Goal: Check status: Check status

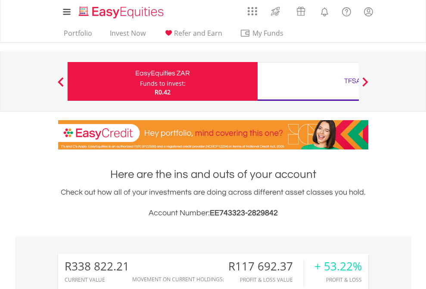
click at [140, 81] on div "Funds to invest:" at bounding box center [163, 83] width 46 height 9
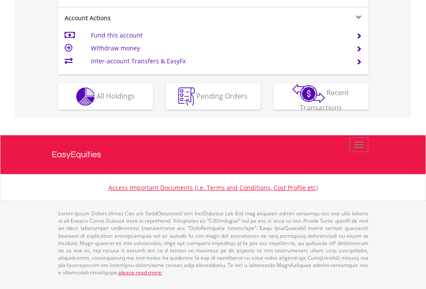
scroll to position [808, 0]
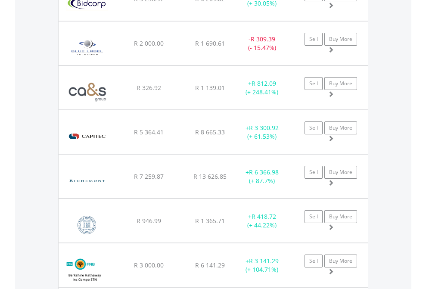
scroll to position [83, 135]
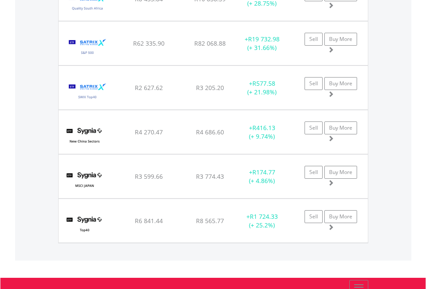
scroll to position [83, 135]
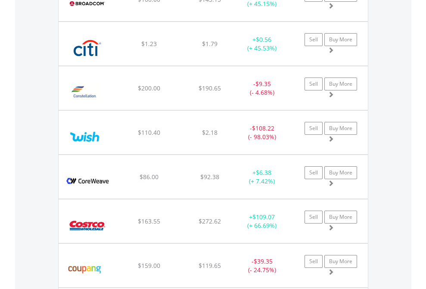
scroll to position [62, 0]
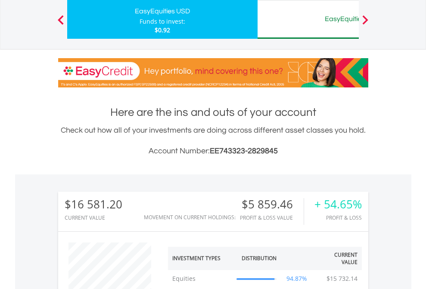
click at [308, 19] on div "EasyEquities AUD" at bounding box center [352, 19] width 179 height 12
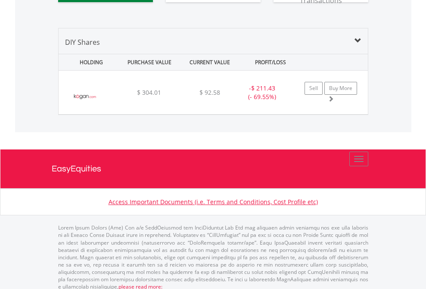
scroll to position [957, 0]
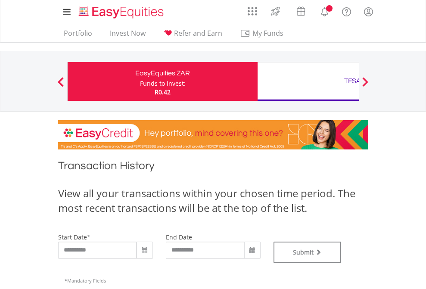
type input "**********"
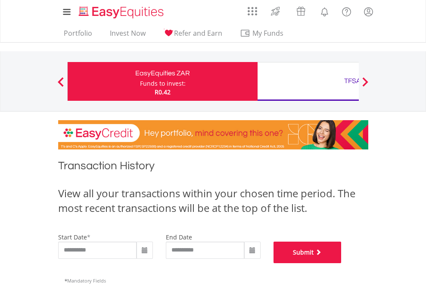
click at [341, 263] on button "Submit" at bounding box center [307, 252] width 68 height 22
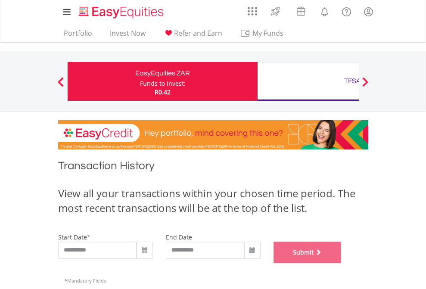
scroll to position [349, 0]
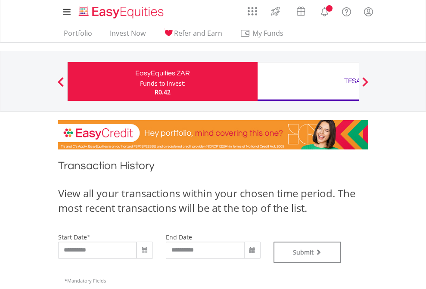
click at [308, 81] on div "TFSA" at bounding box center [352, 81] width 179 height 12
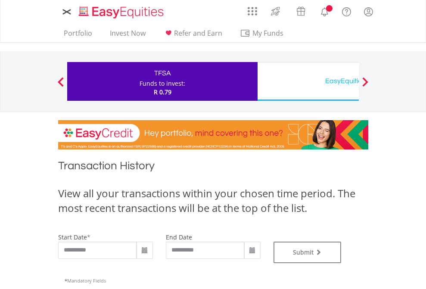
type input "**********"
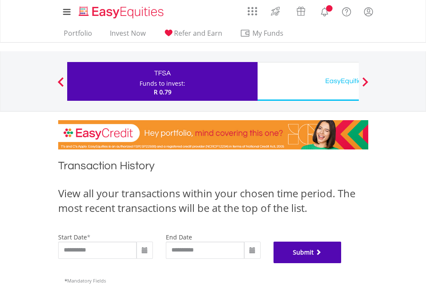
click at [341, 263] on button "Submit" at bounding box center [307, 252] width 68 height 22
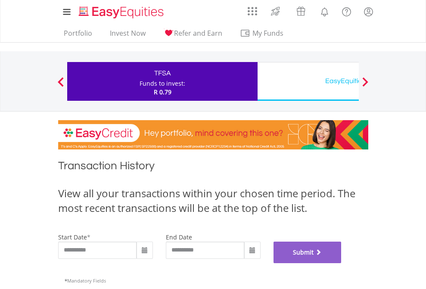
scroll to position [349, 0]
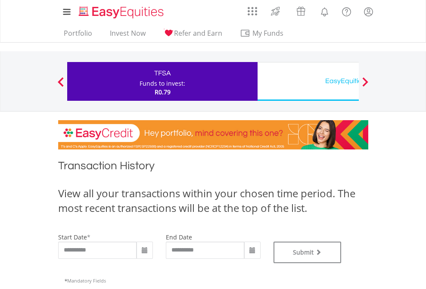
click at [308, 81] on div "EasyEquities USD" at bounding box center [352, 81] width 179 height 12
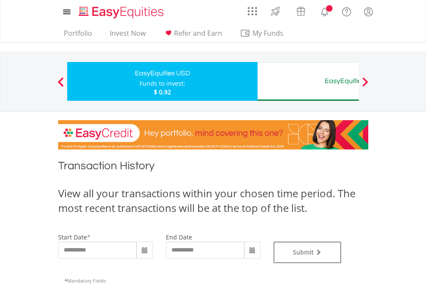
type input "**********"
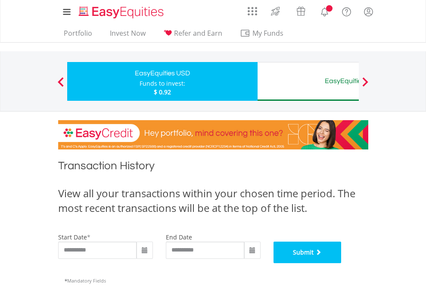
click at [341, 263] on button "Submit" at bounding box center [307, 252] width 68 height 22
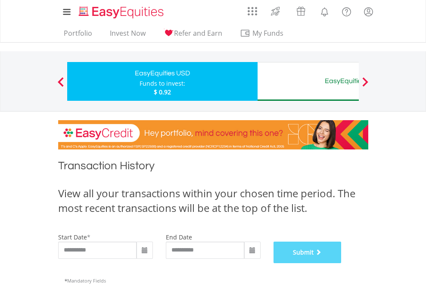
scroll to position [349, 0]
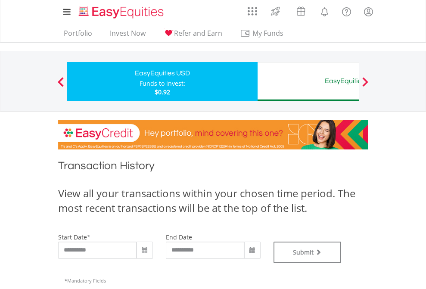
click at [308, 81] on div "EasyEquities AUD" at bounding box center [352, 81] width 179 height 12
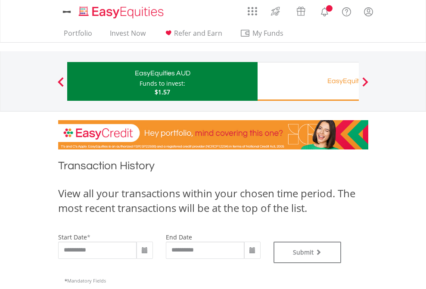
type input "**********"
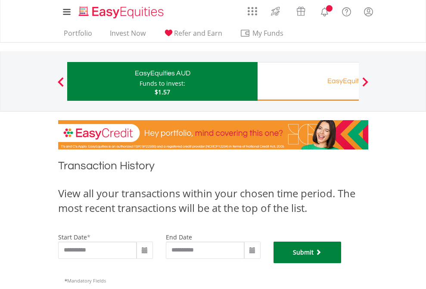
click at [341, 263] on button "Submit" at bounding box center [307, 252] width 68 height 22
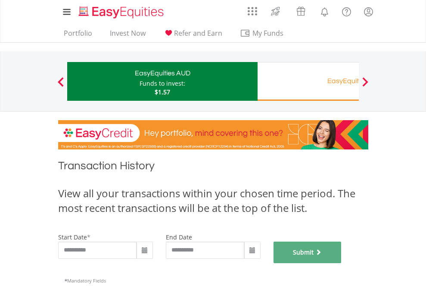
scroll to position [349, 0]
